Goal: Information Seeking & Learning: Find specific page/section

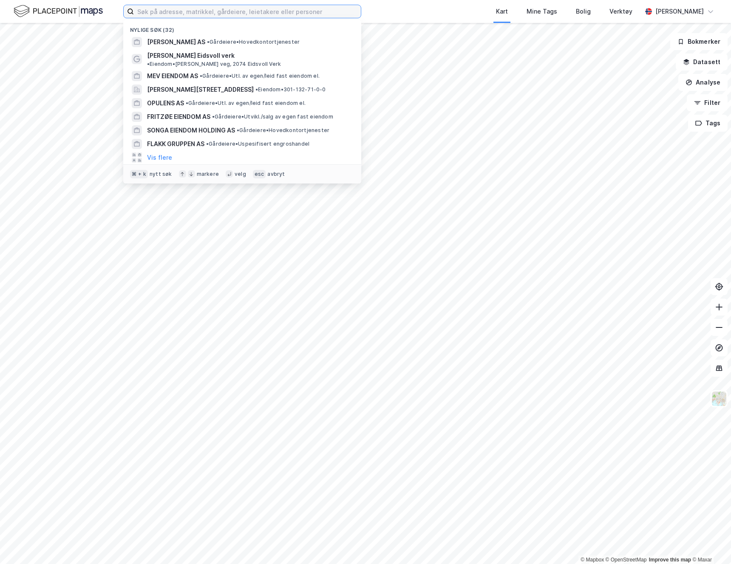
click at [210, 13] on input at bounding box center [247, 11] width 227 height 13
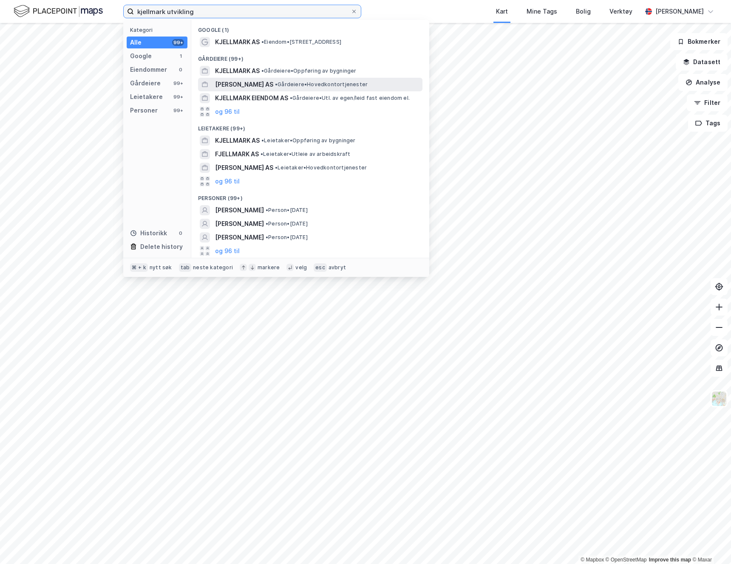
type input "kjellmark utvikling"
click at [257, 84] on span "[PERSON_NAME] AS" at bounding box center [244, 84] width 58 height 10
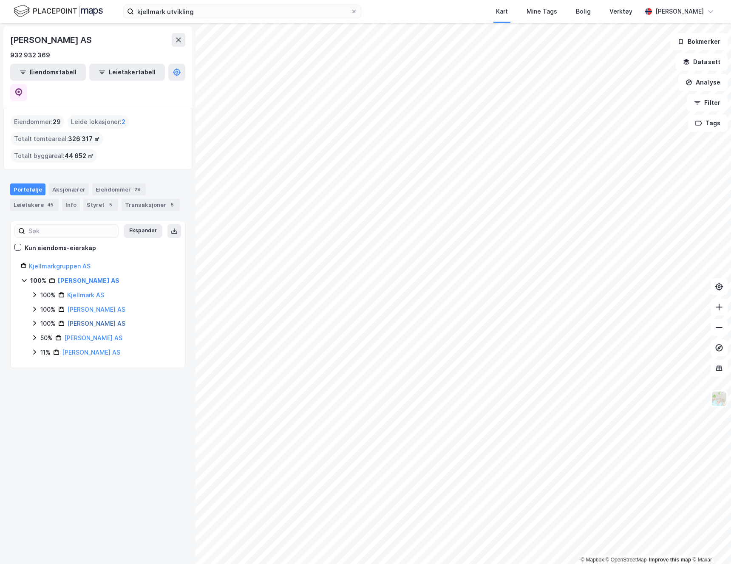
click at [112, 320] on link "[PERSON_NAME] AS" at bounding box center [96, 323] width 58 height 7
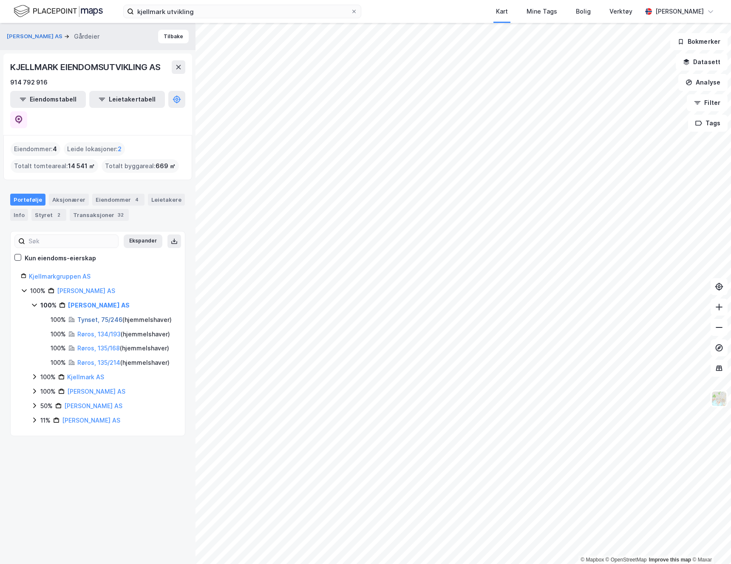
click at [101, 316] on link "Tynset, 75/246" at bounding box center [99, 319] width 45 height 7
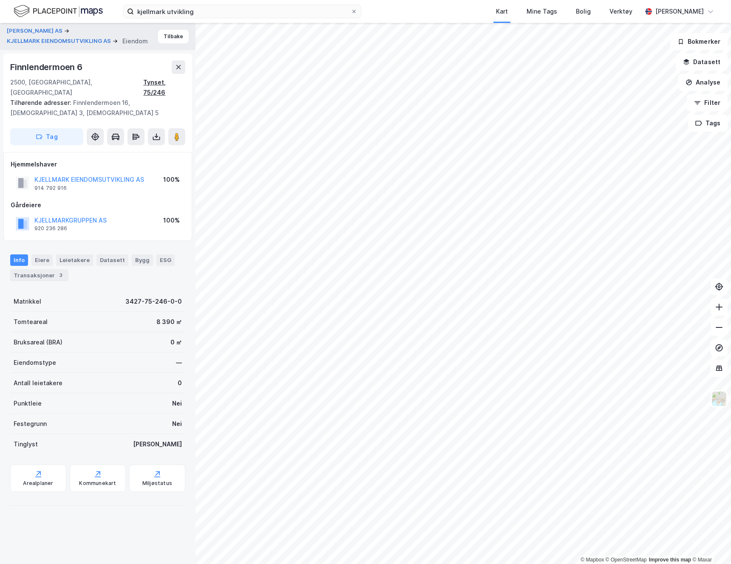
click at [168, 79] on div "Tynset, 75/246" at bounding box center [164, 87] width 42 height 20
